Goal: Transaction & Acquisition: Purchase product/service

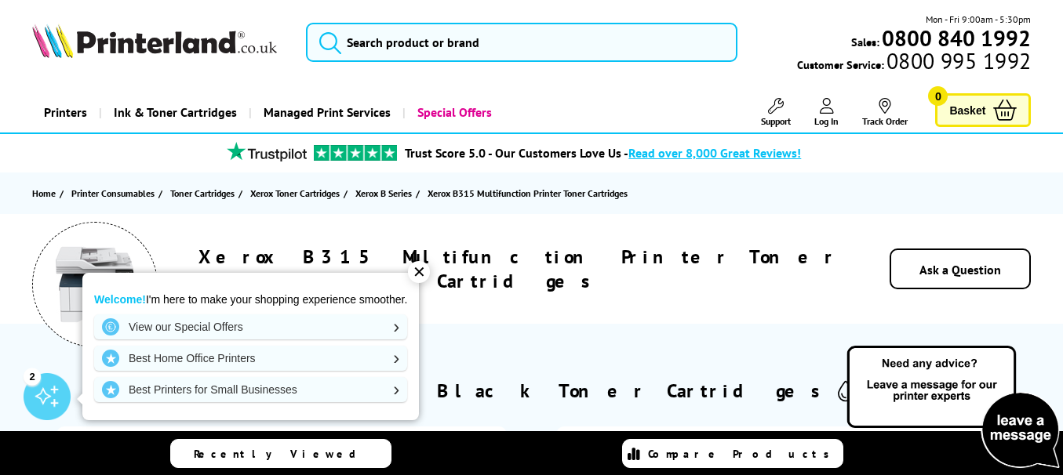
click at [770, 260] on div "Xerox B315 Multifunction Printer Toner Cartridges" at bounding box center [518, 269] width 643 height 49
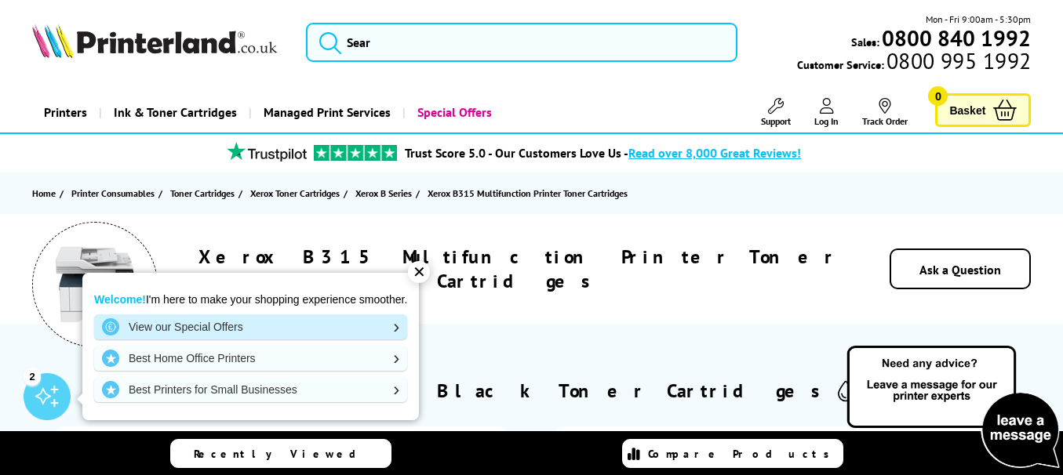
click at [230, 326] on link "View our Special Offers" at bounding box center [250, 327] width 313 height 25
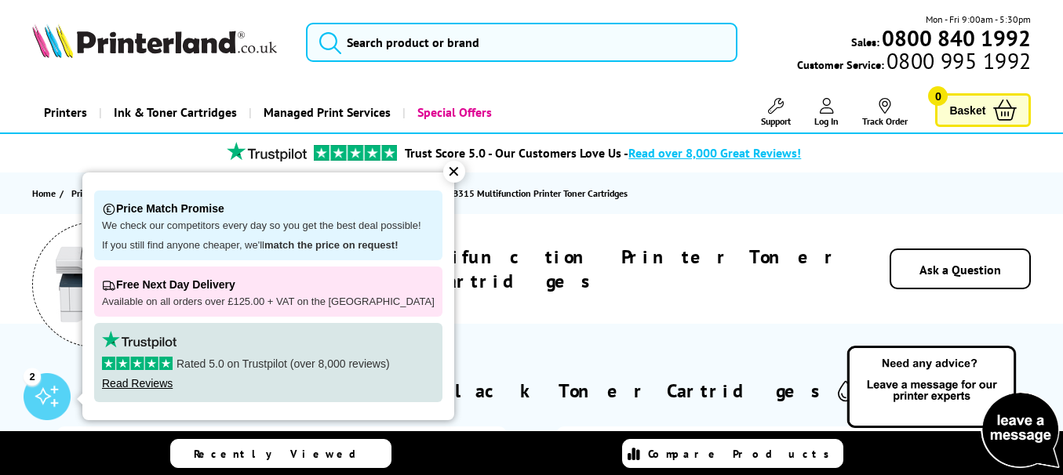
click at [786, 250] on div "Xerox B315 Multifunction Printer Toner Cartridges Ask a Question" at bounding box center [531, 269] width 1063 height 110
click at [443, 169] on div "✕" at bounding box center [454, 172] width 22 height 22
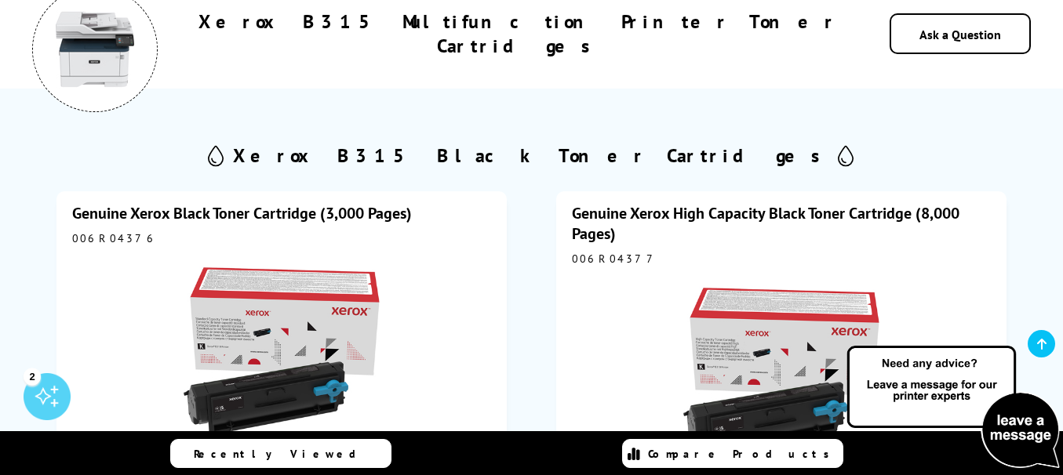
scroll to position [471, 0]
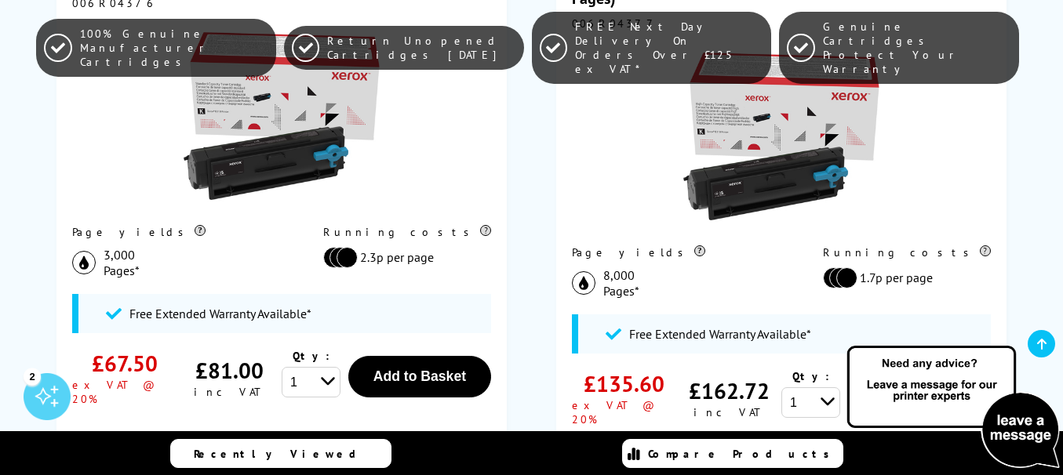
click at [286, 163] on img at bounding box center [282, 116] width 196 height 196
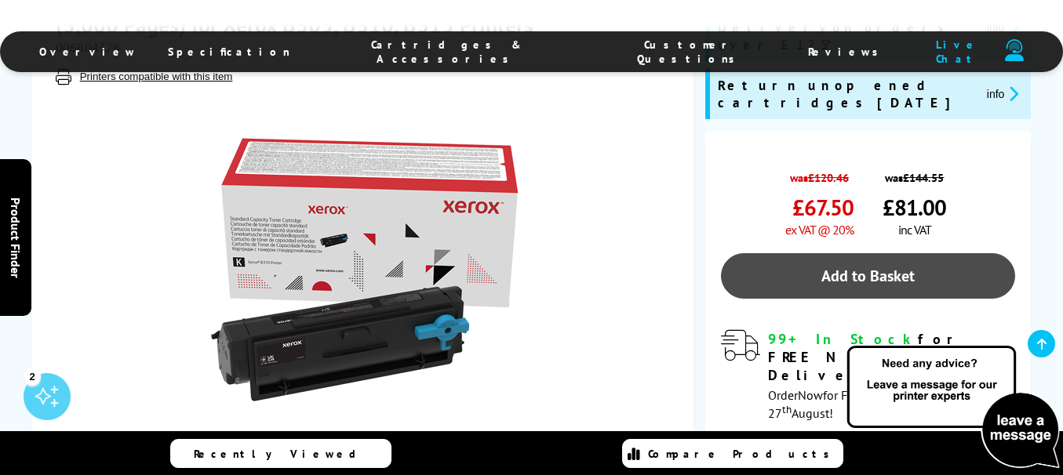
scroll to position [392, 0]
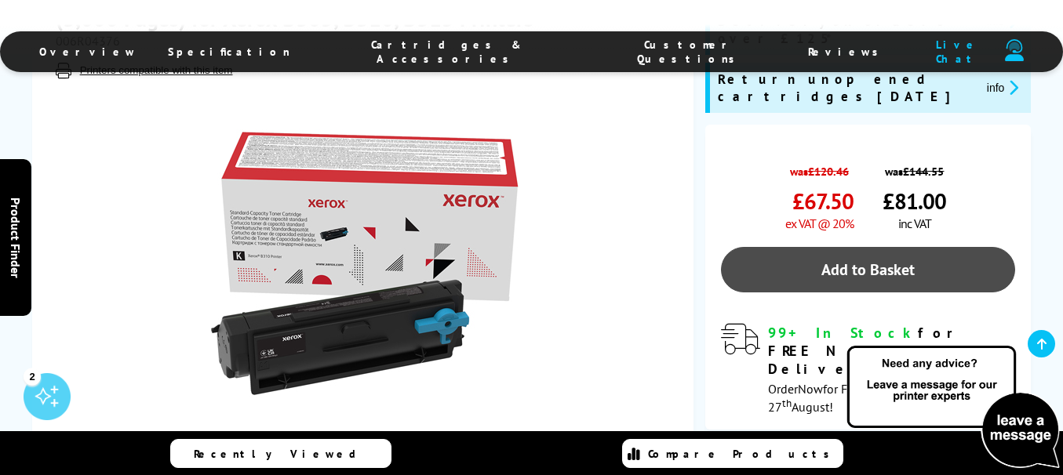
click at [859, 247] on link "Add to Basket" at bounding box center [868, 269] width 294 height 45
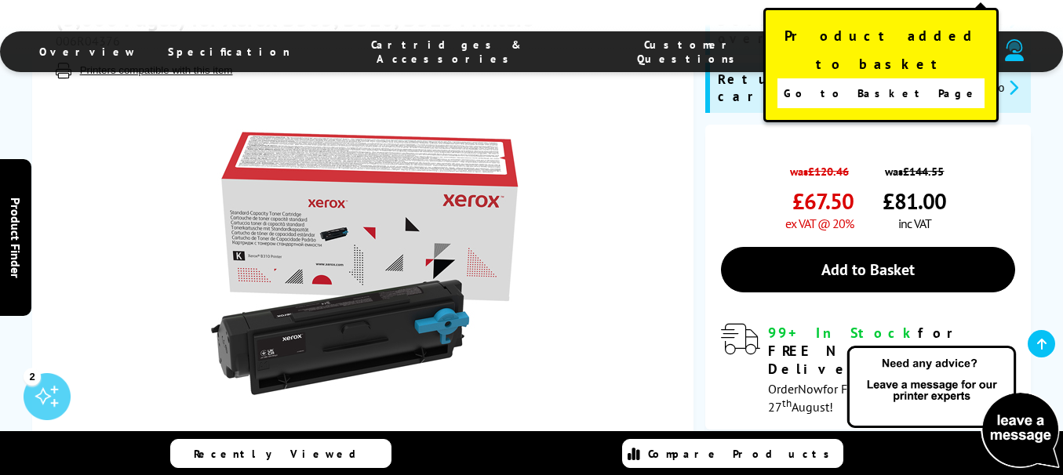
click at [886, 82] on span "Go to Basket Page" at bounding box center [881, 93] width 195 height 22
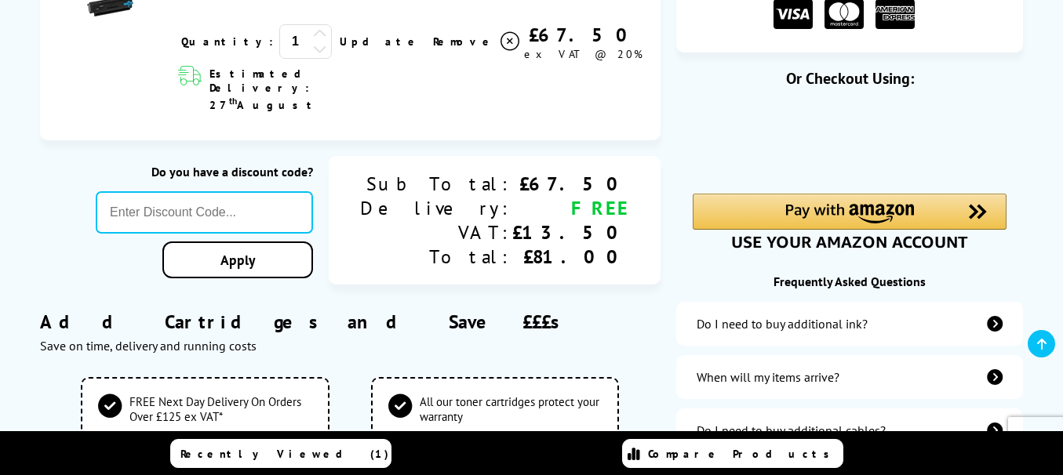
scroll to position [235, 0]
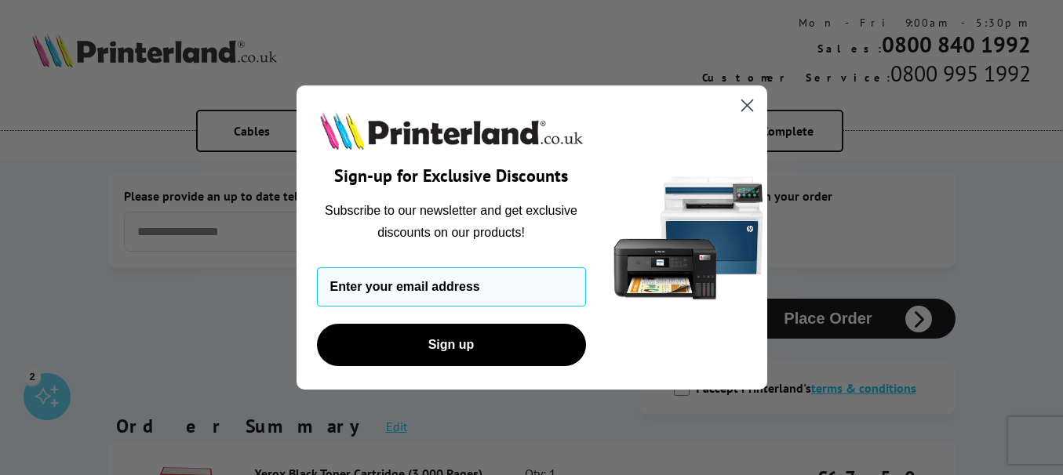
click at [748, 102] on circle "Close dialog" at bounding box center [746, 106] width 26 height 26
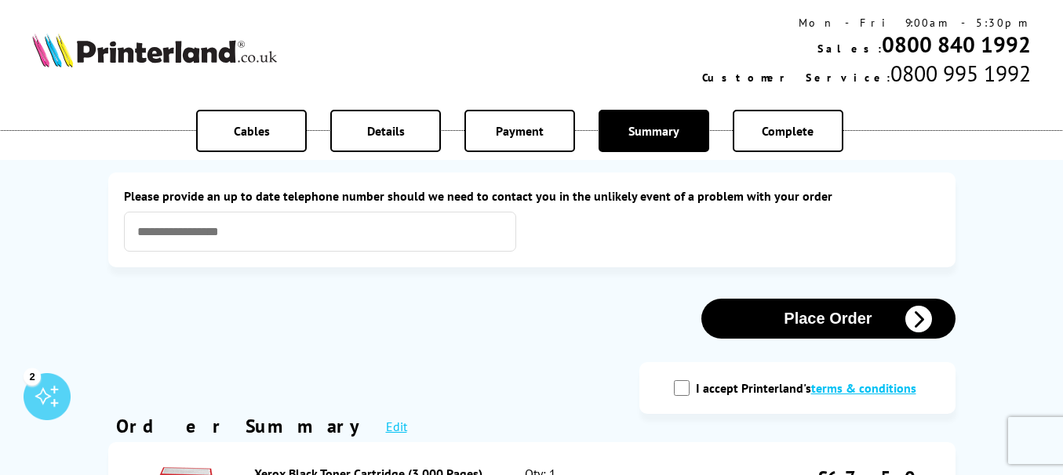
click at [684, 387] on input "I accept Printerland's terms & conditions" at bounding box center [682, 388] width 16 height 16
checkbox input "true"
drag, startPoint x: 825, startPoint y: 315, endPoint x: 835, endPoint y: 315, distance: 10.2
click at [834, 315] on button "Place Order" at bounding box center [828, 319] width 254 height 40
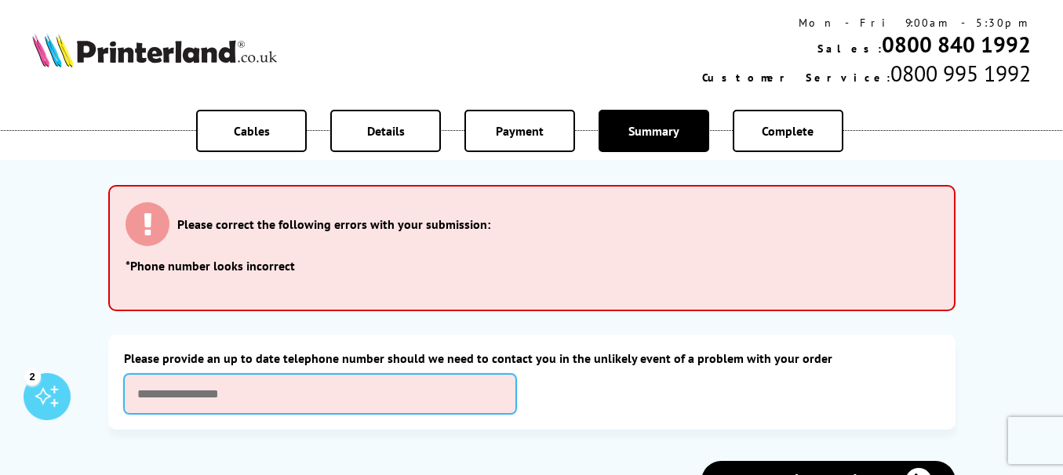
click at [166, 395] on input "text" at bounding box center [320, 394] width 392 height 40
type input "**********"
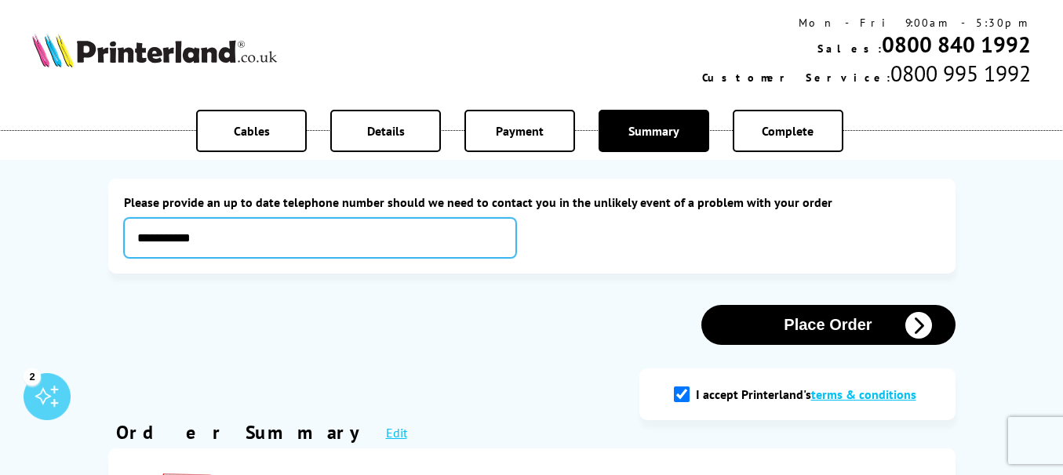
scroll to position [157, 0]
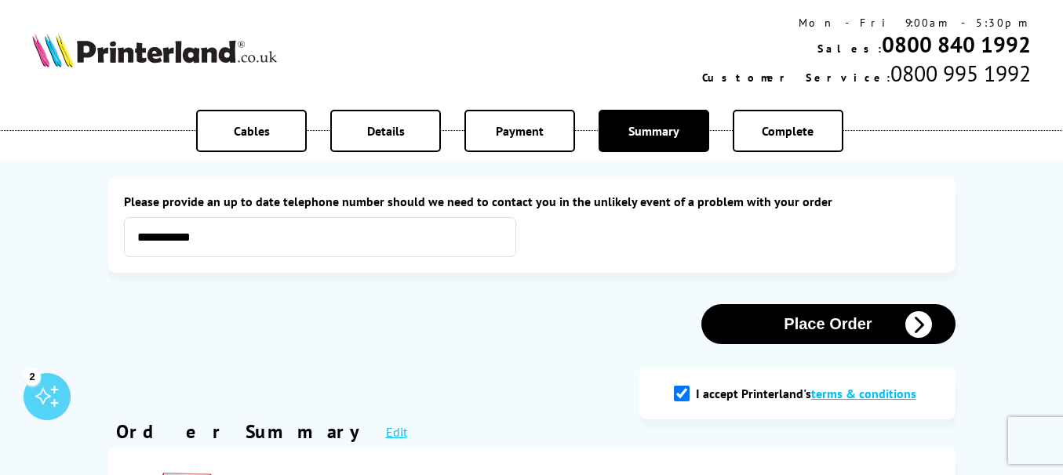
click at [850, 315] on button "Place Order" at bounding box center [828, 324] width 254 height 40
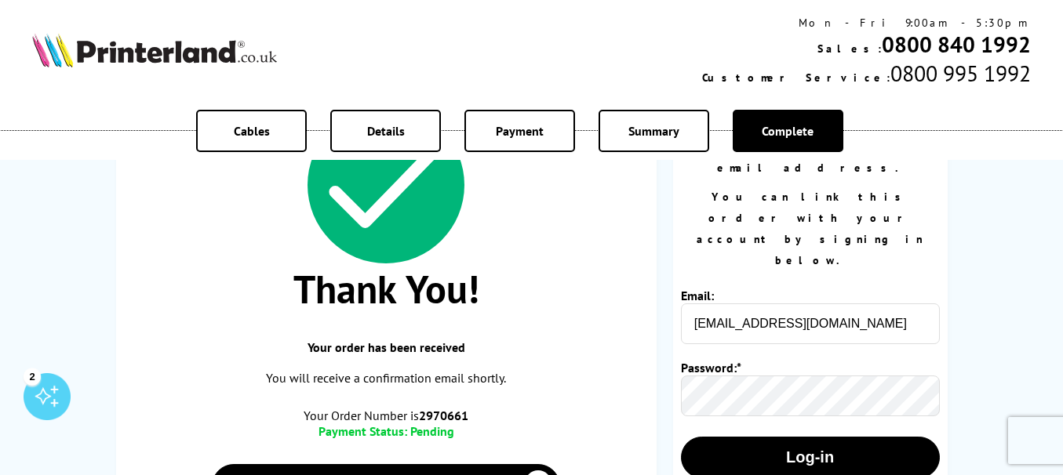
scroll to position [157, 0]
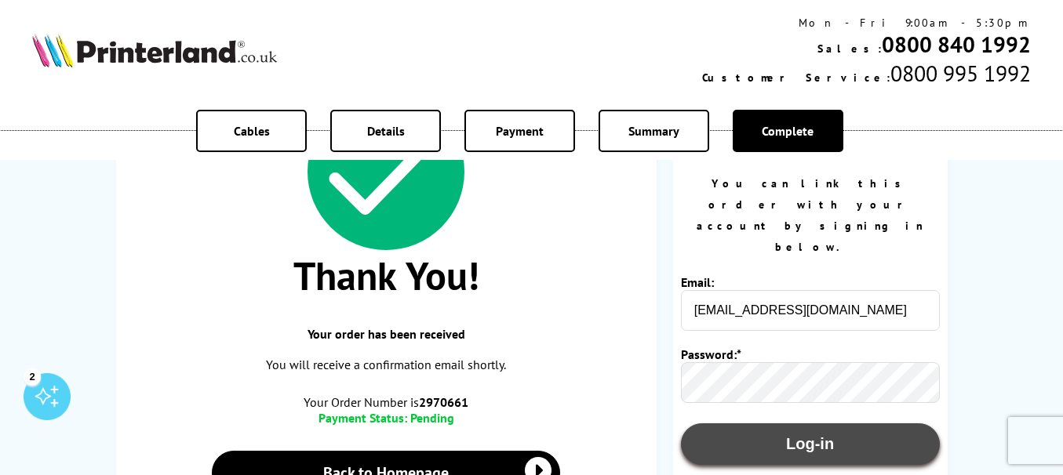
click at [808, 424] on button "Log-in" at bounding box center [810, 445] width 259 height 42
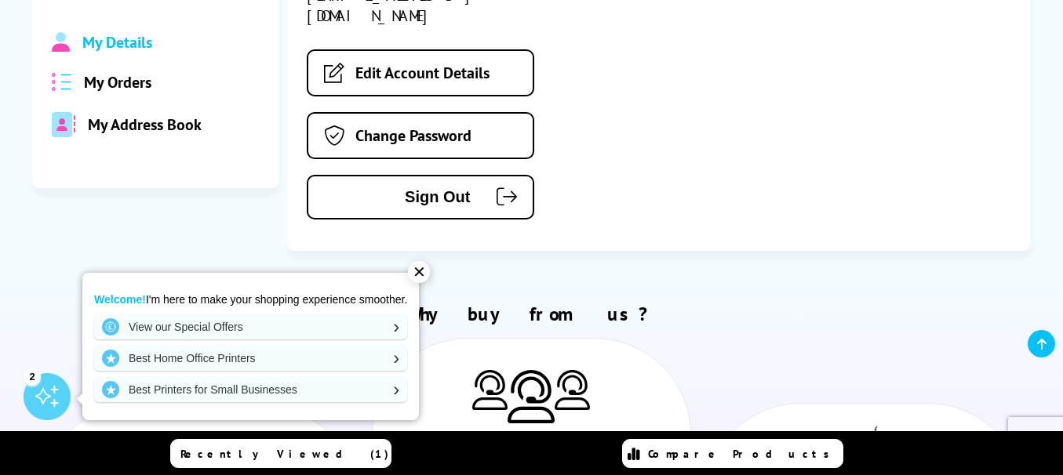
scroll to position [314, 0]
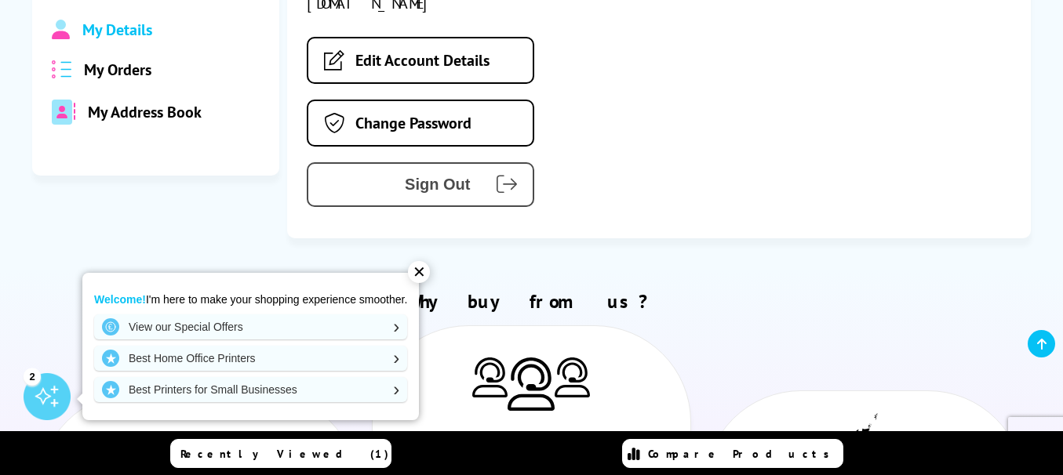
click at [455, 176] on span "Sign Out" at bounding box center [401, 185] width 138 height 18
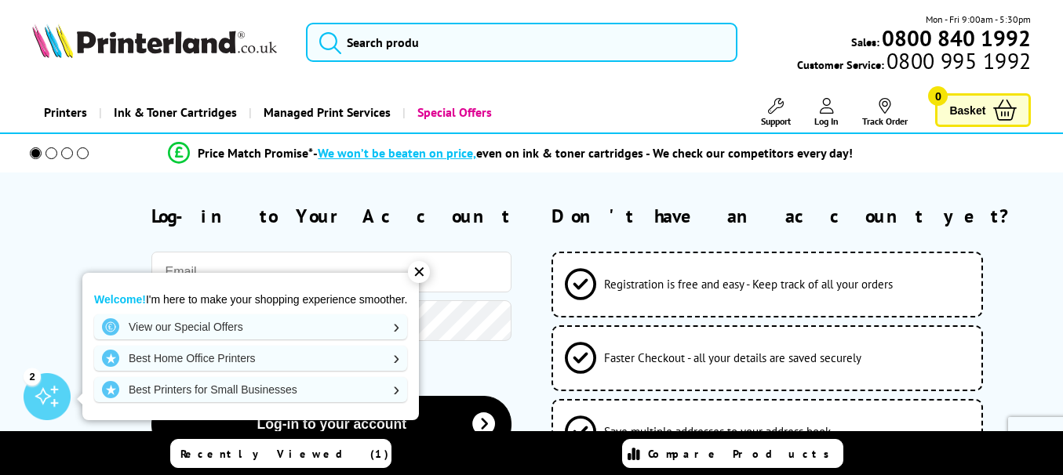
type input "[EMAIL_ADDRESS][DOMAIN_NAME]"
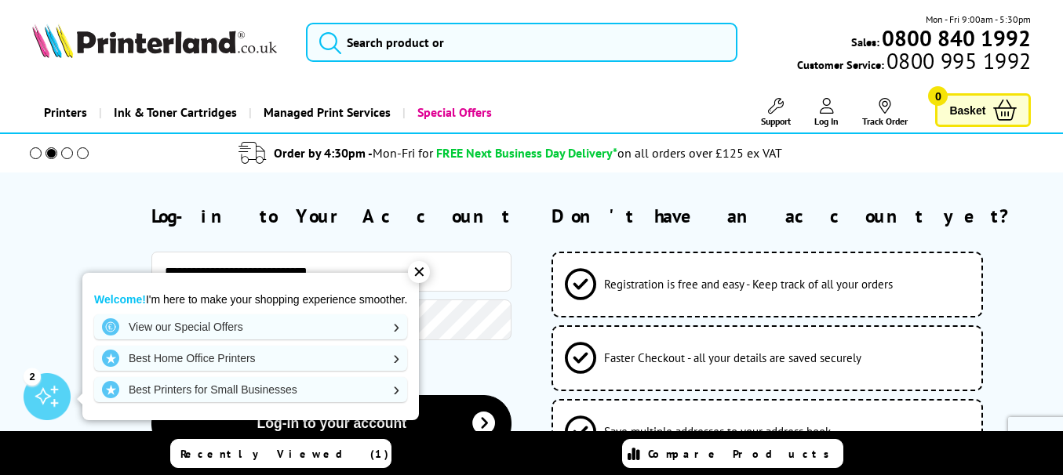
click at [421, 269] on div "✕" at bounding box center [419, 272] width 22 height 22
